Goal: Information Seeking & Learning: Learn about a topic

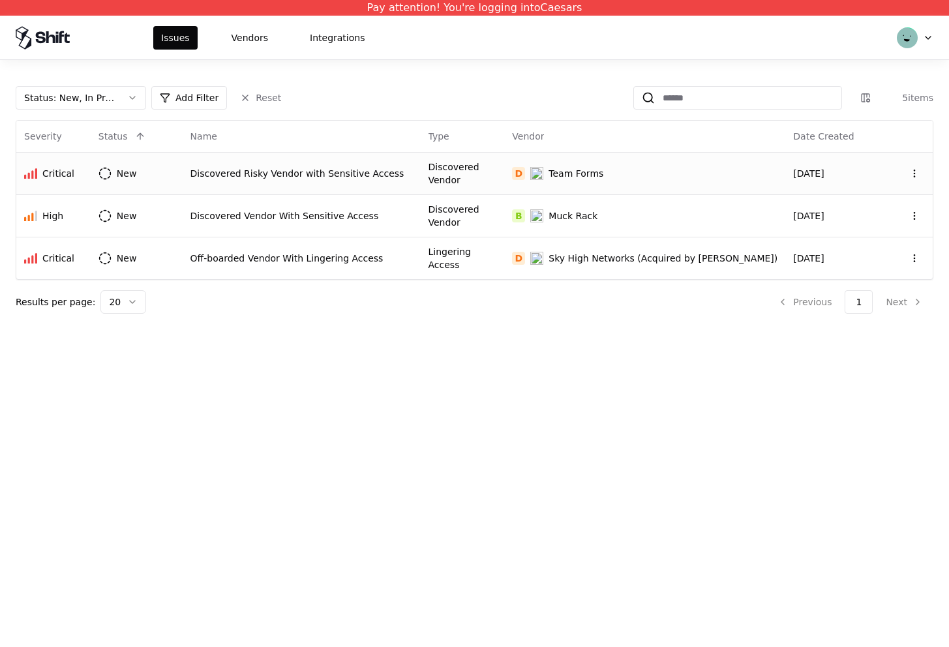
click at [325, 174] on div "Discovered Risky Vendor with Sensitive Access" at bounding box center [302, 173] width 222 height 13
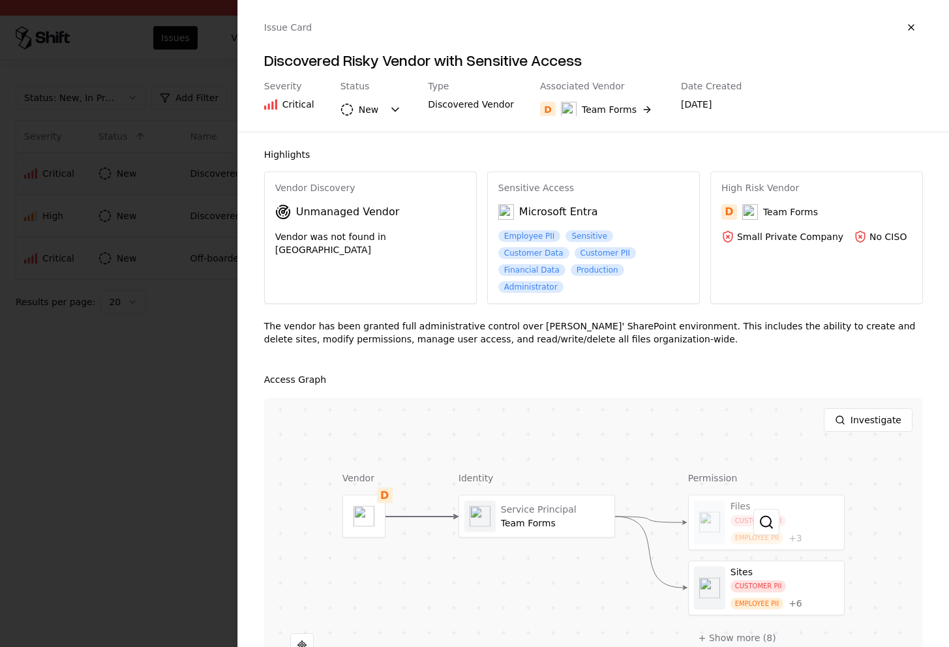
click at [806, 498] on div at bounding box center [766, 523] width 155 height 54
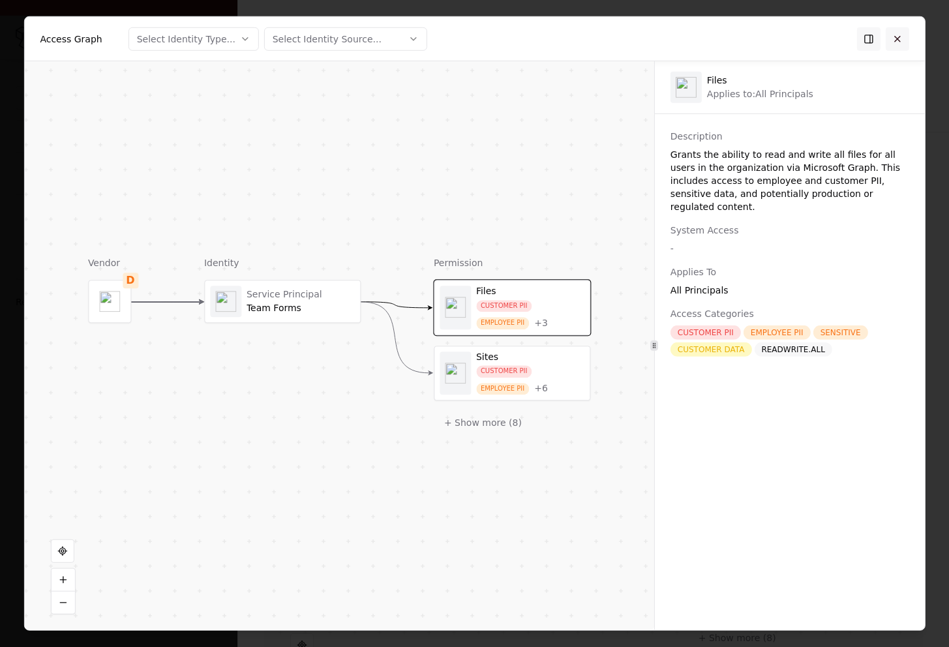
click at [893, 36] on button at bounding box center [897, 38] width 23 height 23
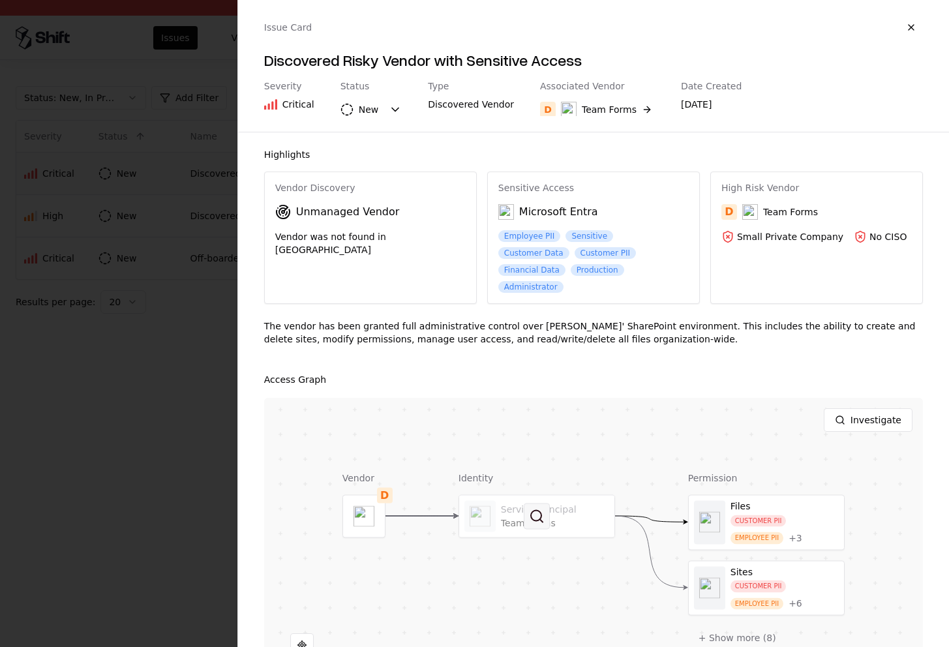
click at [527, 505] on button at bounding box center [537, 517] width 26 height 26
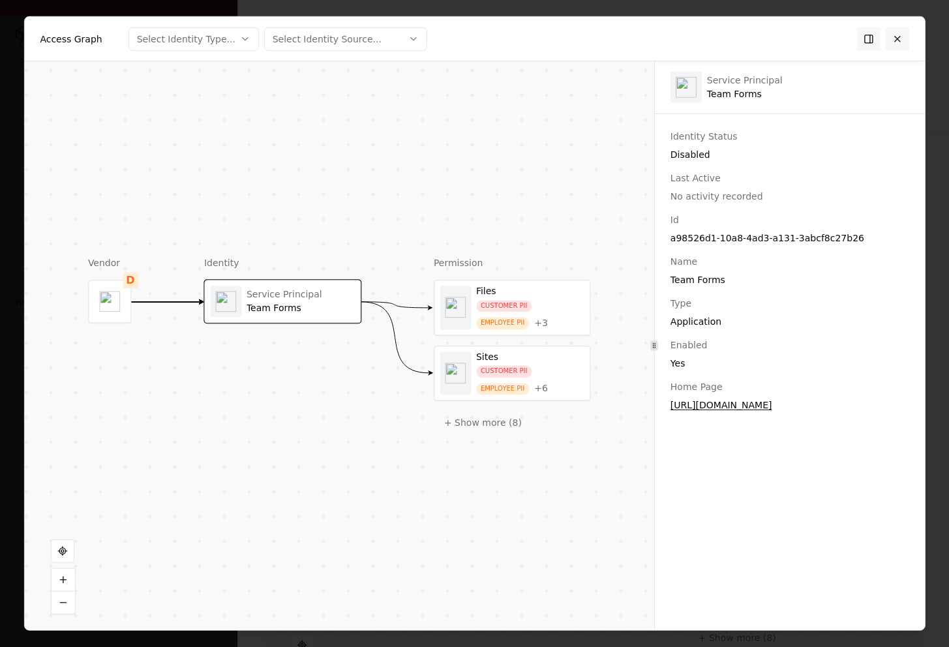
click at [898, 41] on button at bounding box center [897, 38] width 23 height 23
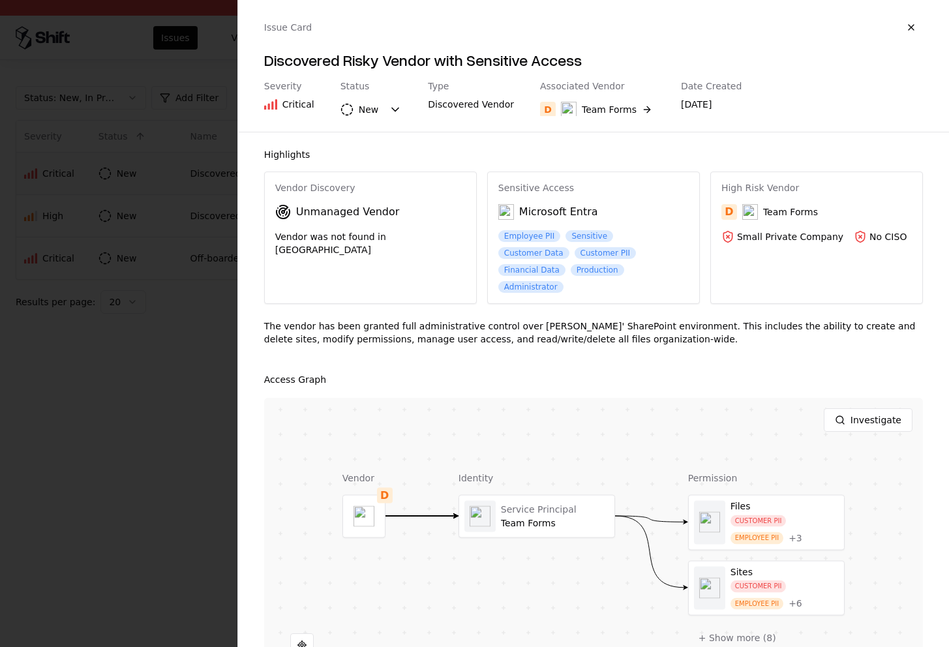
click at [162, 511] on div at bounding box center [474, 323] width 949 height 647
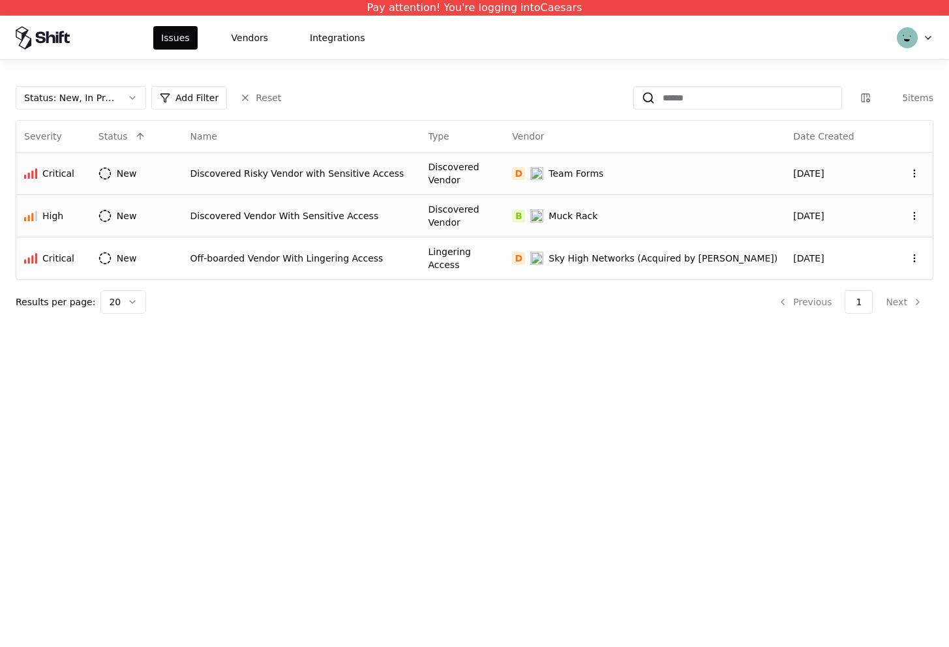
click at [292, 209] on div "Discovered Vendor With Sensitive Access" at bounding box center [302, 215] width 222 height 13
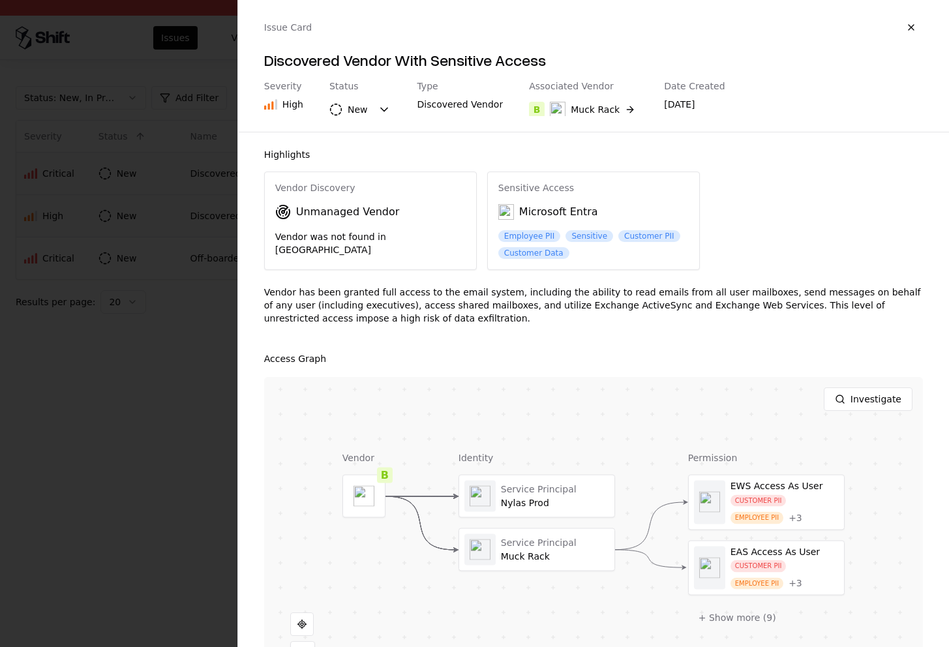
click at [548, 519] on div "Service Principal Nylas Prod Service Principal Muck Rack" at bounding box center [537, 523] width 157 height 97
click at [540, 551] on button at bounding box center [537, 550] width 26 height 26
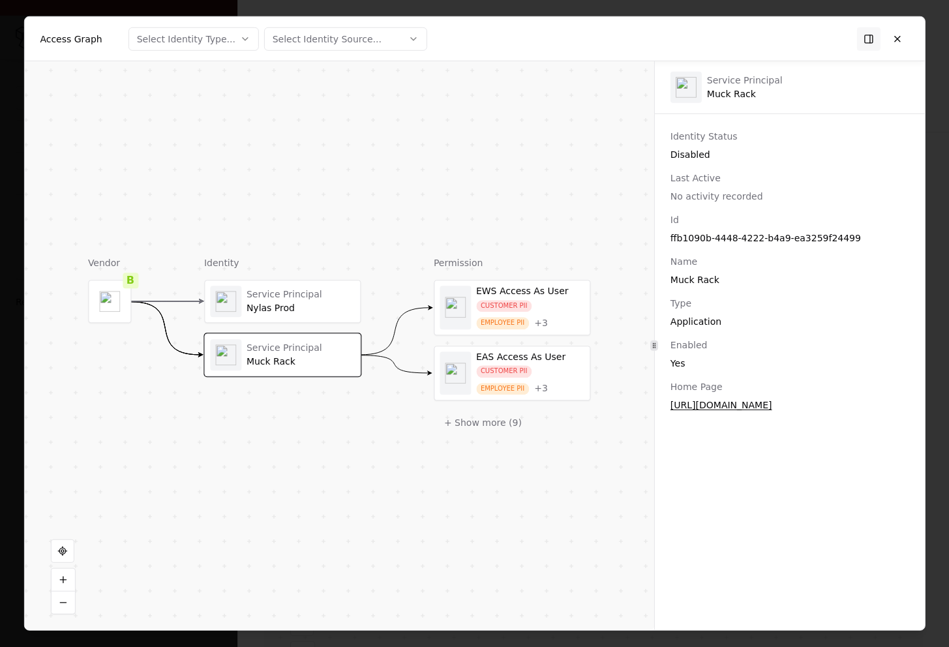
click at [514, 288] on div "EWS Access As User" at bounding box center [530, 292] width 108 height 12
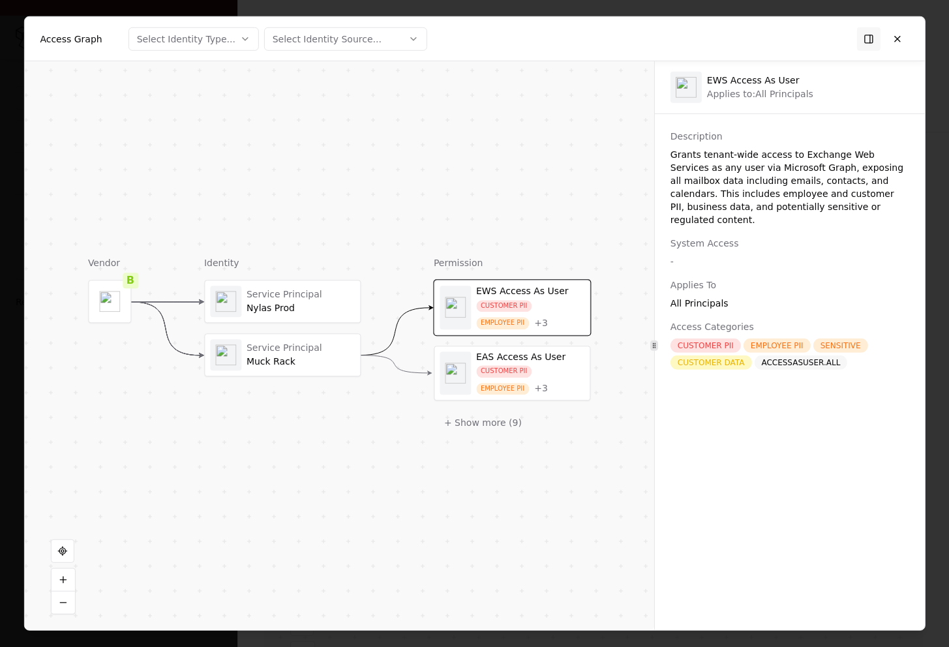
click at [482, 380] on div "CUSTOMER PII EMPLOYEE PII + 3" at bounding box center [530, 379] width 108 height 29
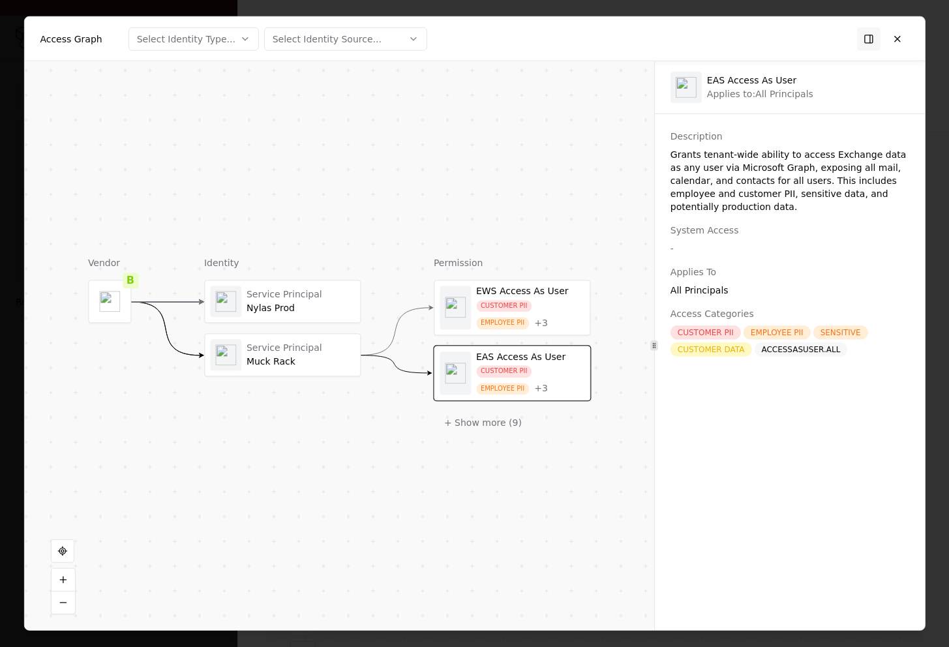
click at [246, 40] on icon "button" at bounding box center [245, 38] width 10 height 10
click at [239, 38] on div at bounding box center [474, 323] width 949 height 647
click at [328, 39] on div "Select Identity Source..." at bounding box center [327, 38] width 109 height 13
click at [328, 39] on div at bounding box center [474, 323] width 949 height 647
click at [899, 42] on button at bounding box center [897, 38] width 23 height 23
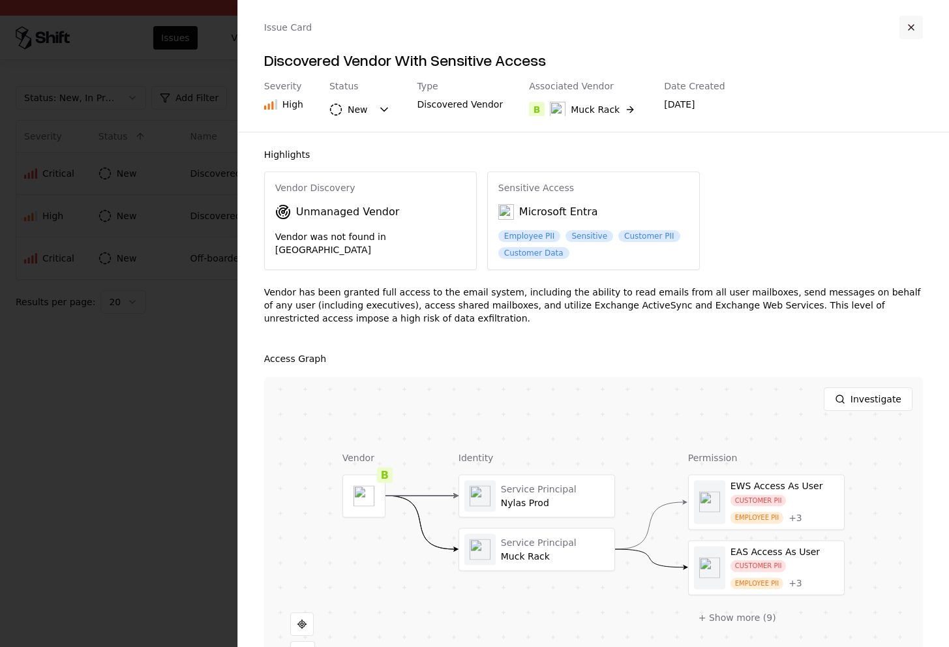
click at [913, 27] on button "button" at bounding box center [911, 27] width 23 height 23
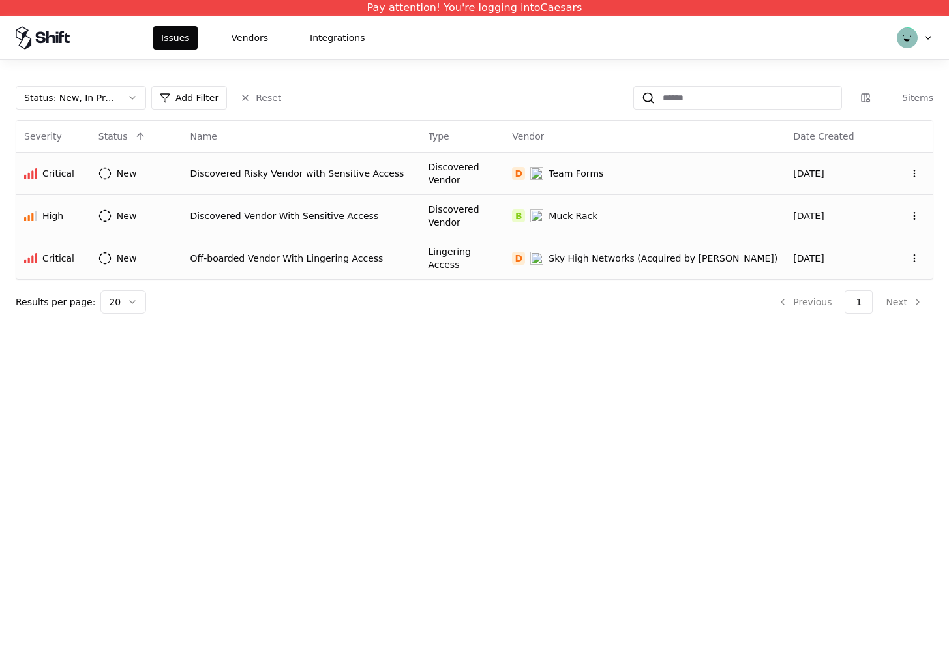
click at [497, 258] on td "Lingering Access" at bounding box center [463, 258] width 84 height 42
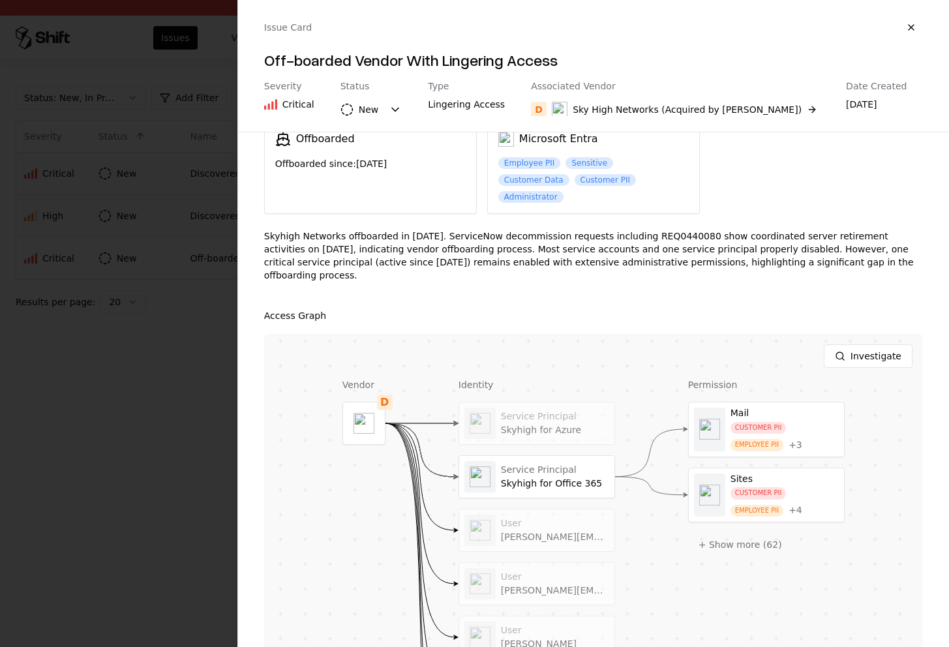
scroll to position [187, 0]
